Goal: Task Accomplishment & Management: Manage account settings

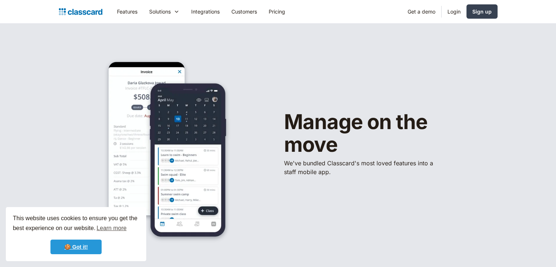
click at [89, 245] on link "🍪 Got it!" at bounding box center [75, 246] width 51 height 15
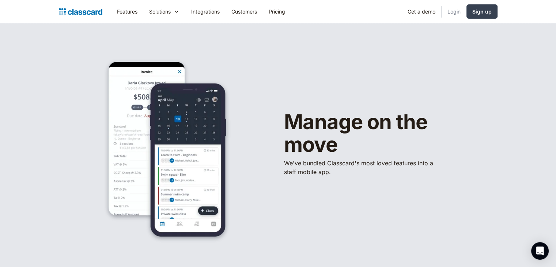
click at [454, 11] on link "Login" at bounding box center [453, 11] width 25 height 16
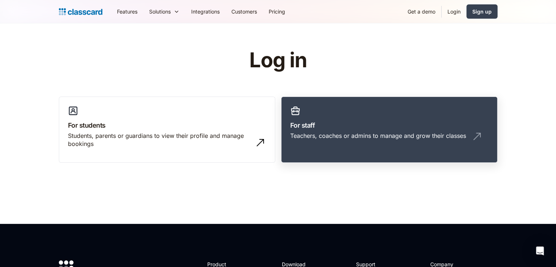
click at [396, 146] on link "For staff Teachers, coaches or admins to manage and grow their classes" at bounding box center [389, 129] width 216 height 66
click at [457, 12] on link "Login" at bounding box center [453, 11] width 25 height 16
click at [358, 129] on h3 "For staff" at bounding box center [389, 125] width 198 height 10
click at [358, 128] on h3 "For staff" at bounding box center [389, 125] width 198 height 10
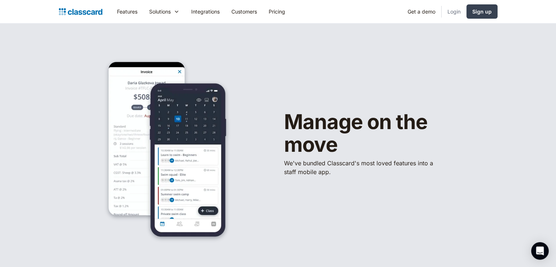
click at [455, 8] on link "Login" at bounding box center [453, 11] width 25 height 16
